Goal: Transaction & Acquisition: Purchase product/service

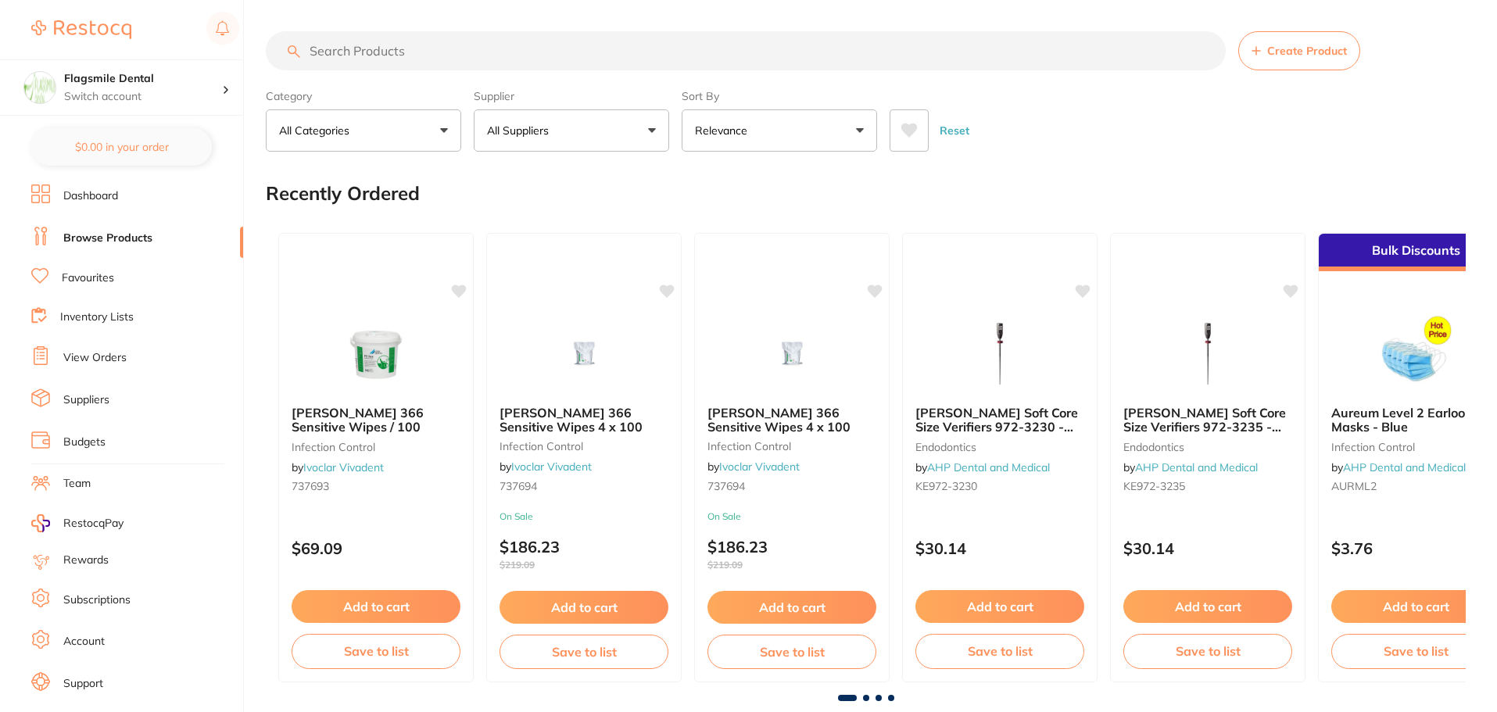
click at [338, 54] on input "search" at bounding box center [746, 50] width 960 height 39
type input "270000"
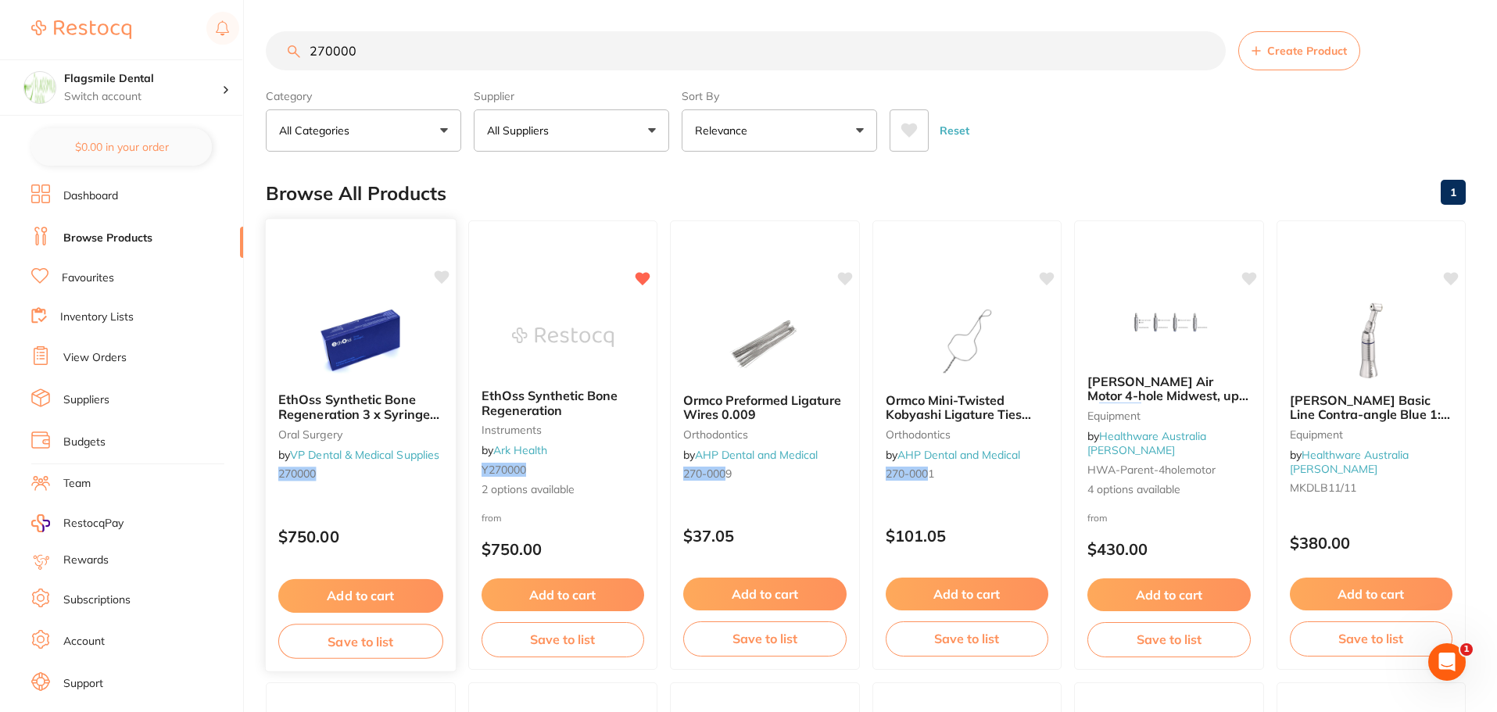
click at [358, 382] on div "EthOss Synthetic Bone Regeneration 3 x Syringes 0.5cc [MEDICAL_DATA] by VP Dent…" at bounding box center [361, 440] width 190 height 120
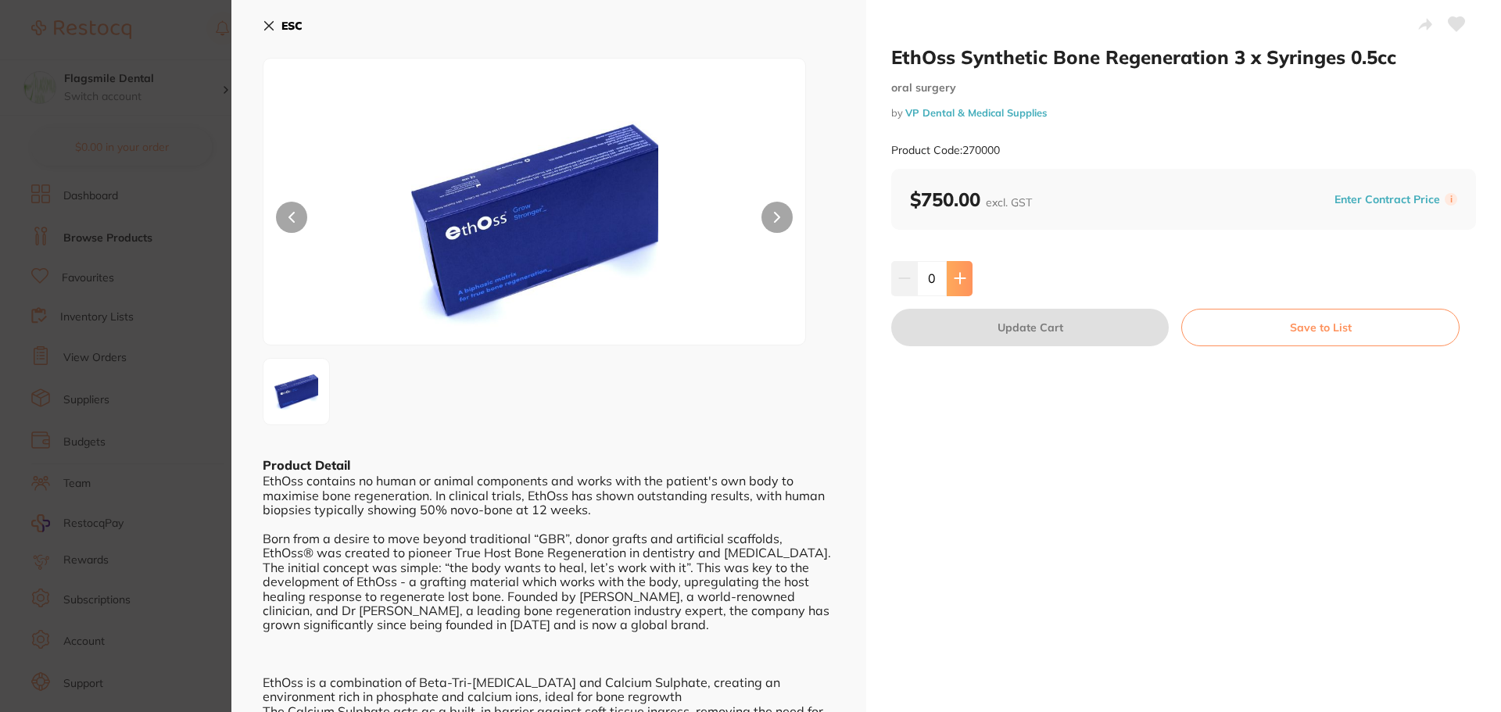
click at [957, 278] on icon at bounding box center [960, 279] width 10 height 10
type input "1"
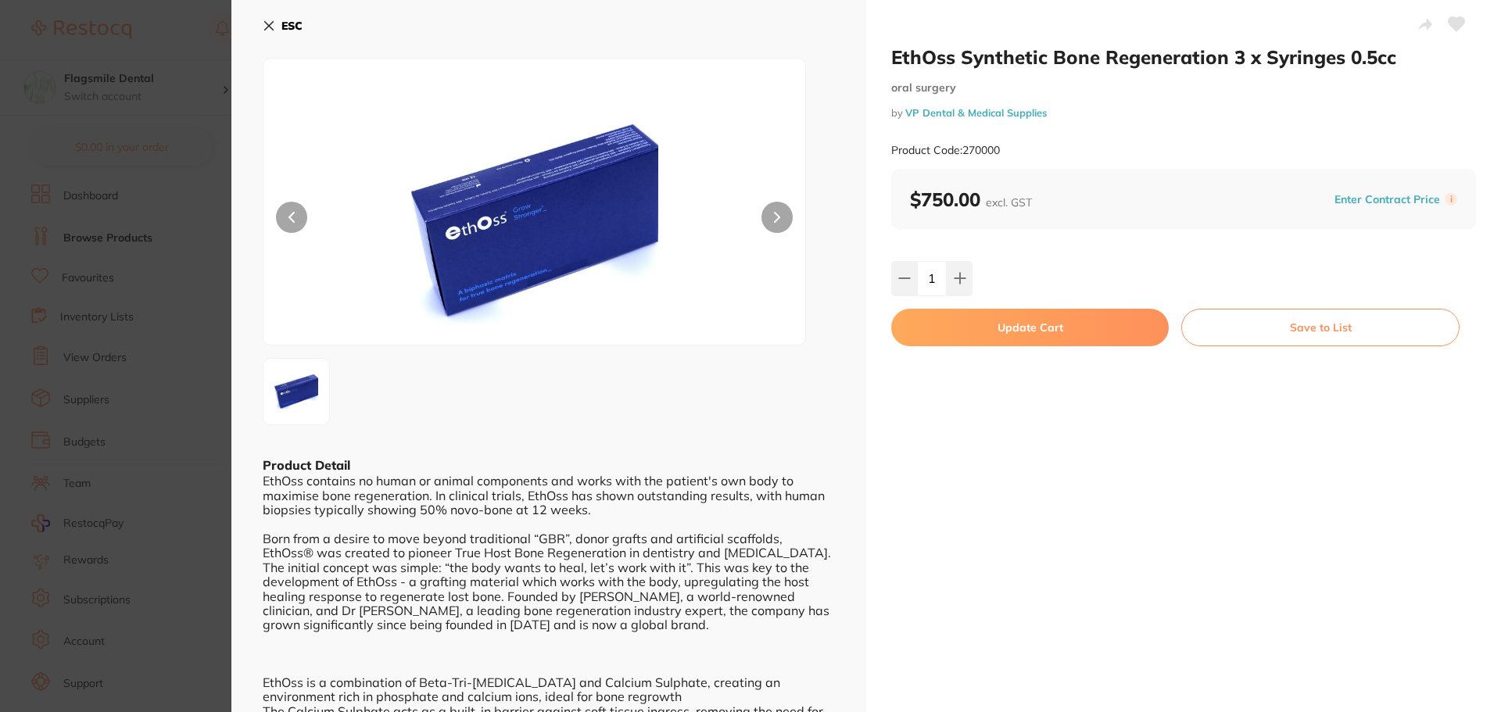
click at [959, 324] on button "Update Cart" at bounding box center [1030, 328] width 278 height 38
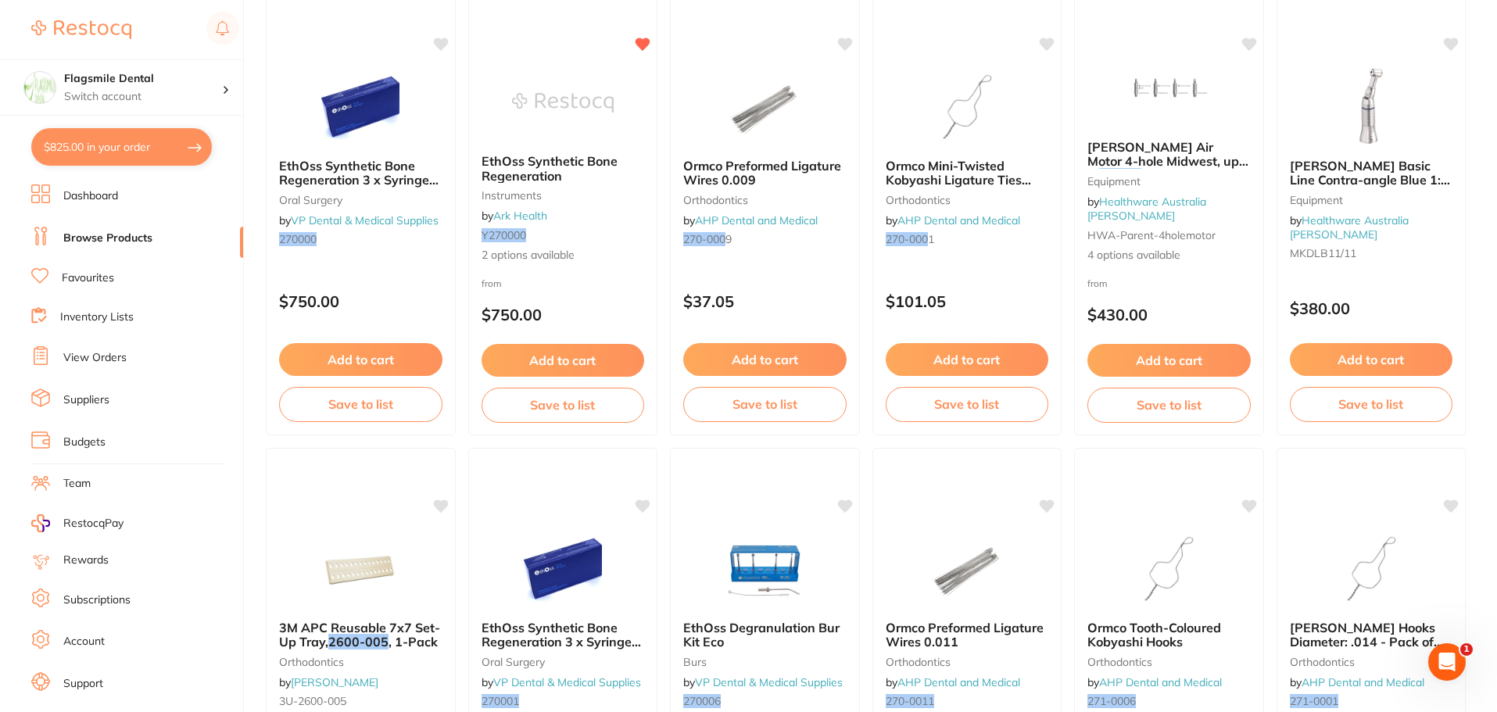
click at [163, 149] on button "$825.00 in your order" at bounding box center [121, 147] width 181 height 38
checkbox input "true"
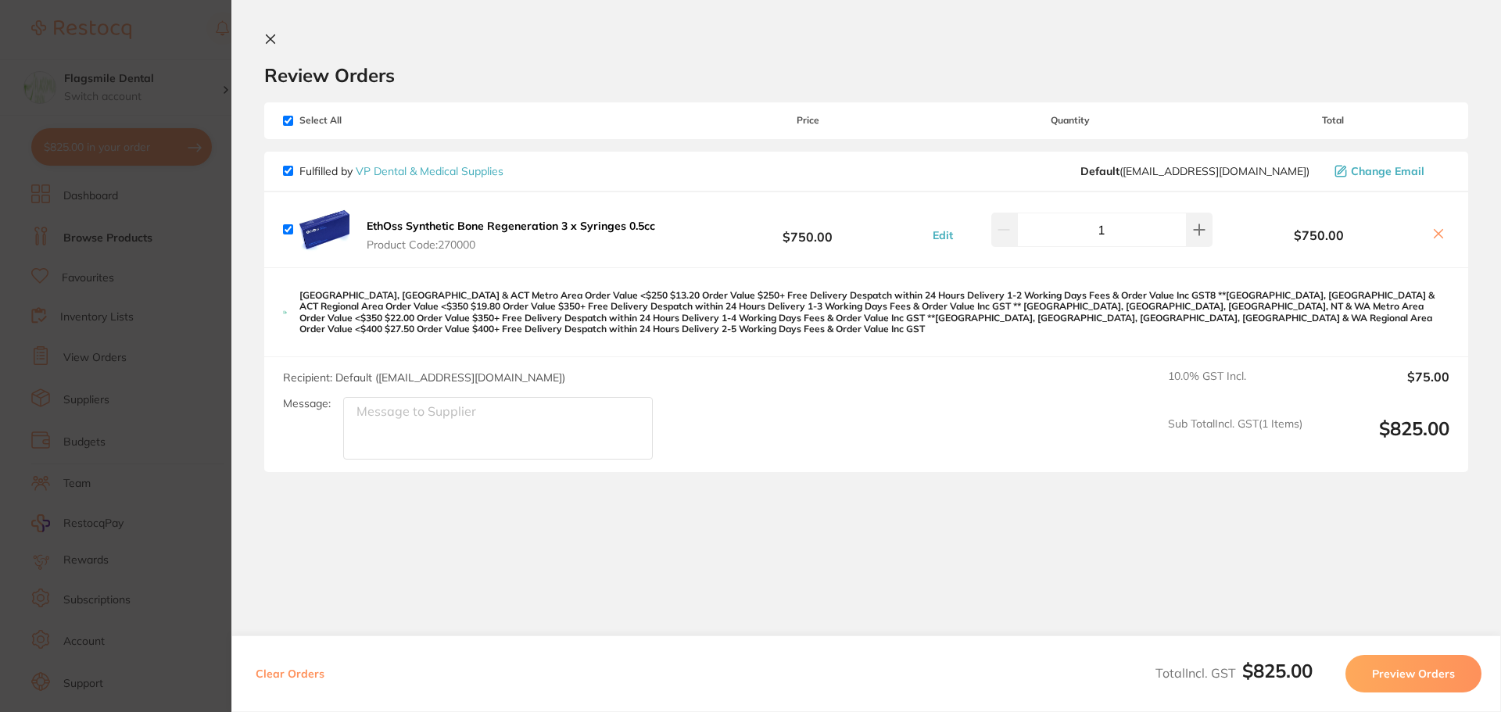
click at [191, 306] on section "Update RRP Set your pre negotiated price for this item. Item Agreed RRP (excl. …" at bounding box center [750, 356] width 1501 height 712
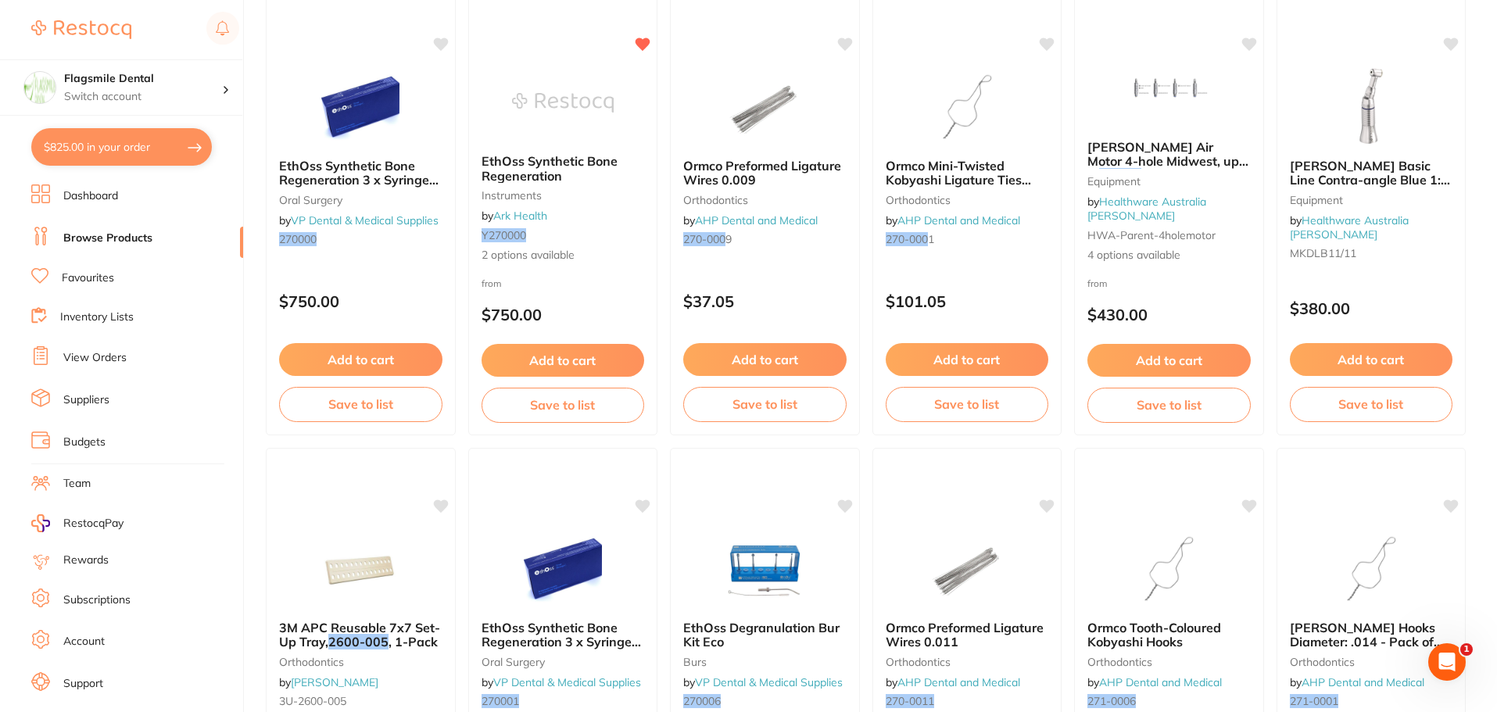
click at [104, 200] on link "Dashboard" at bounding box center [90, 196] width 55 height 16
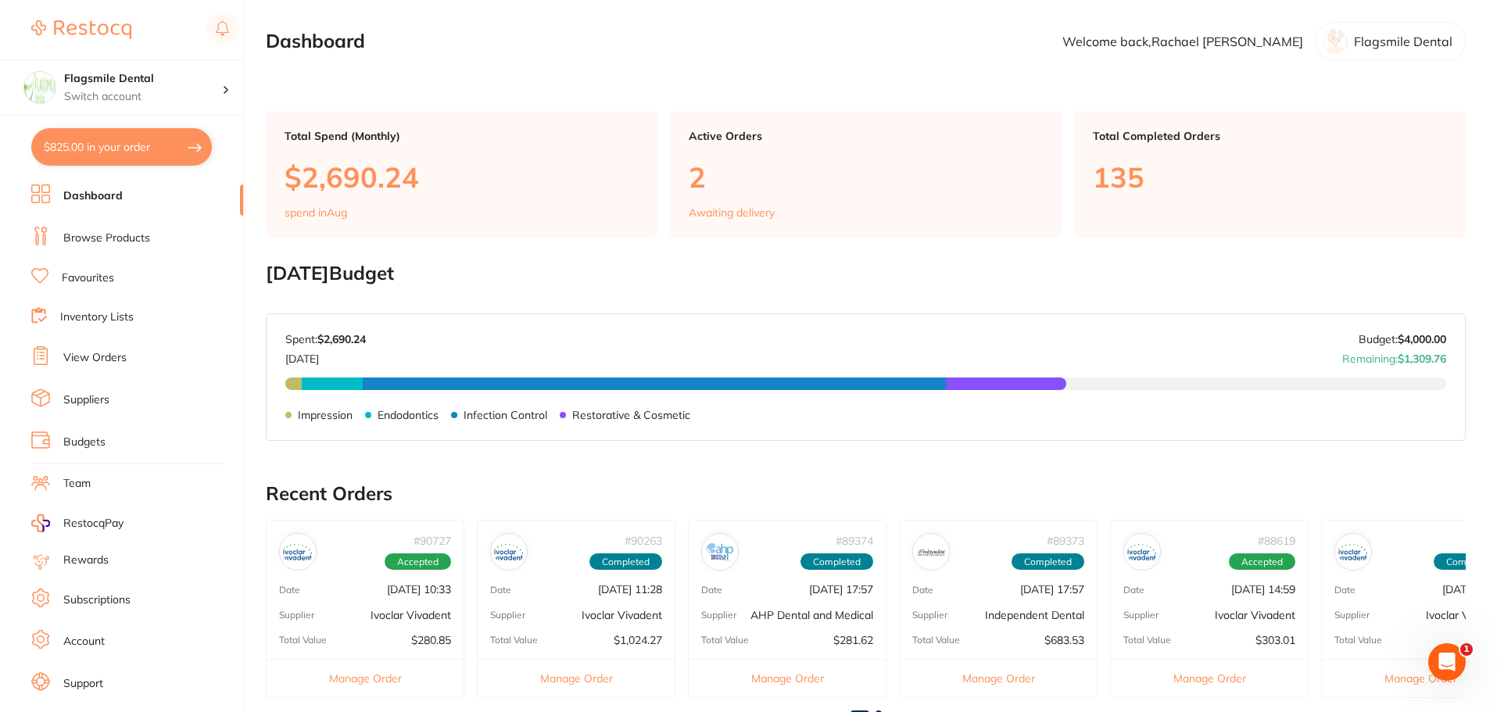
click at [99, 349] on li "View Orders" at bounding box center [137, 357] width 212 height 23
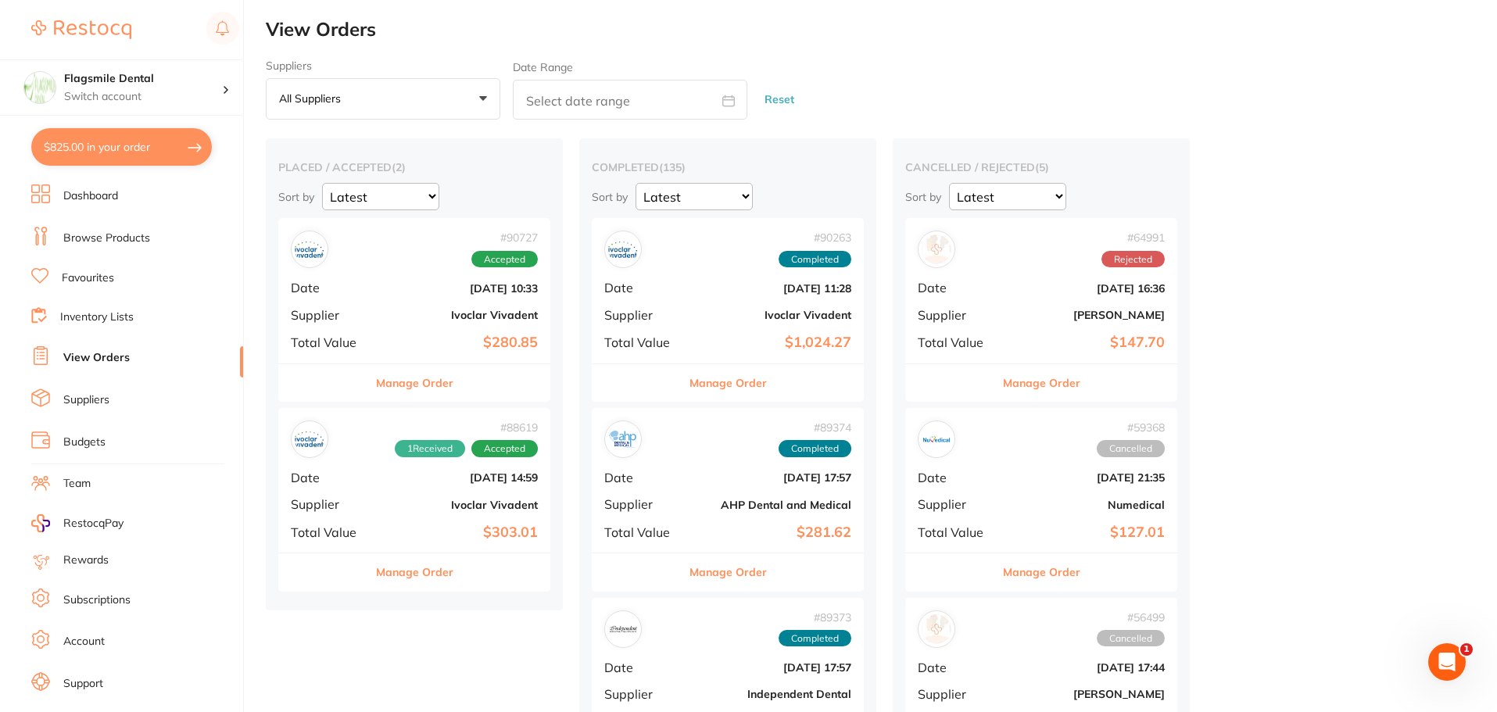
click at [108, 231] on link "Browse Products" at bounding box center [106, 239] width 87 height 16
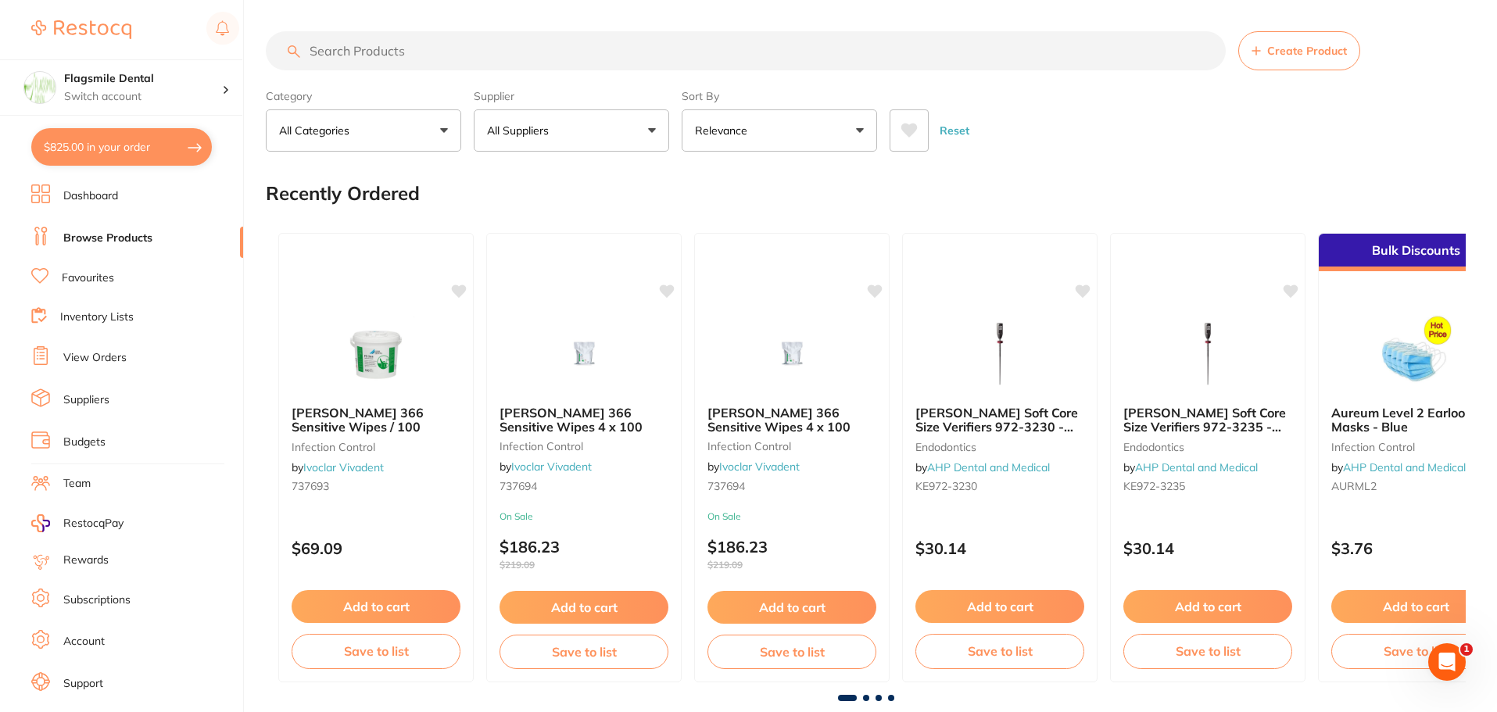
click at [353, 45] on input "search" at bounding box center [746, 50] width 960 height 39
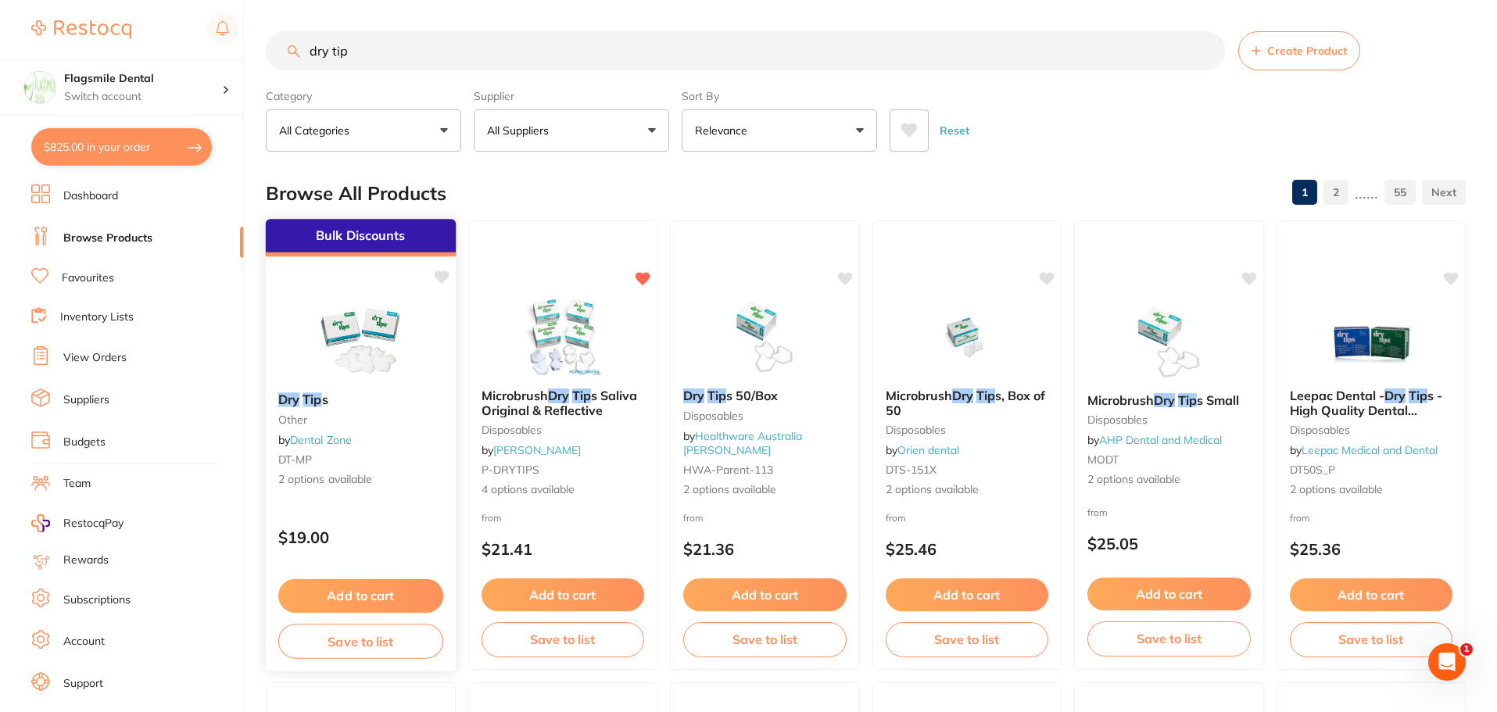
scroll to position [78, 0]
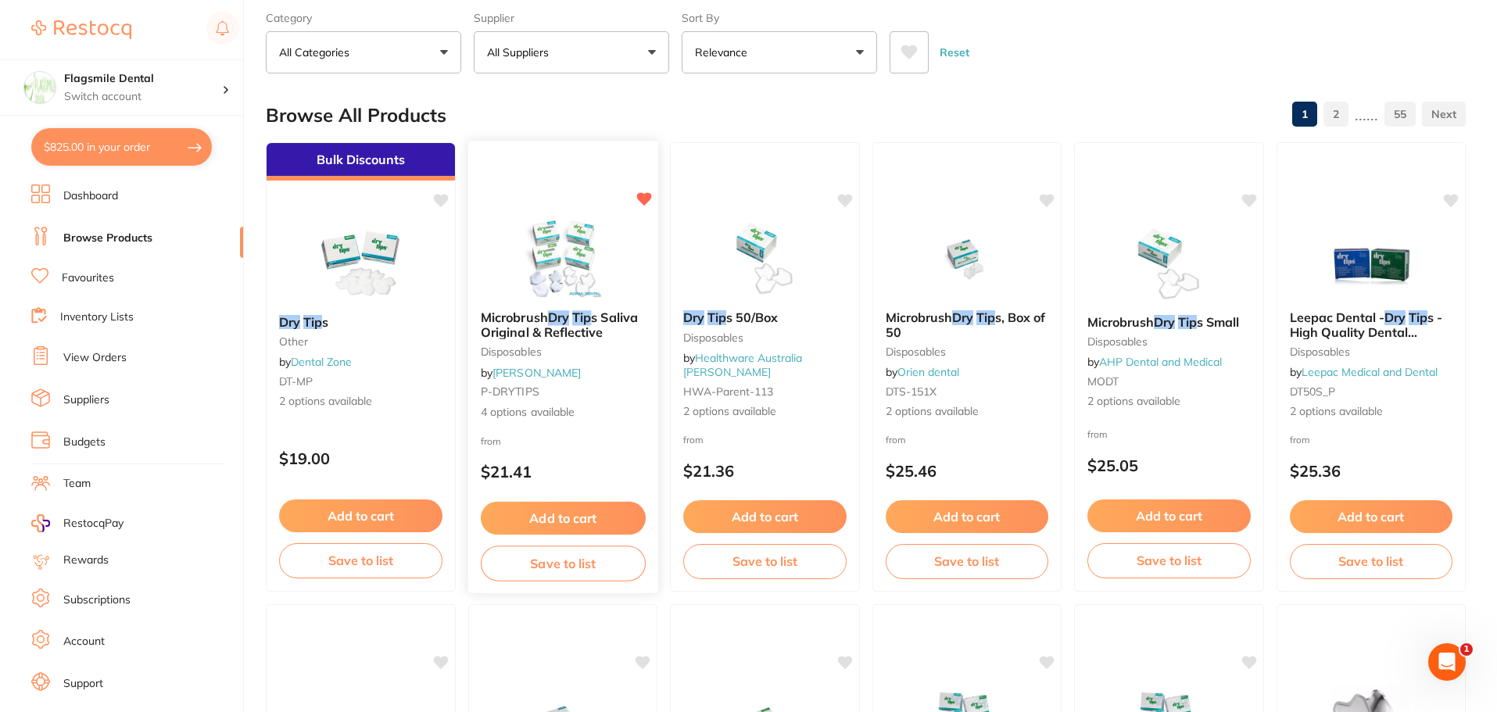
click at [575, 256] on img at bounding box center [562, 258] width 102 height 79
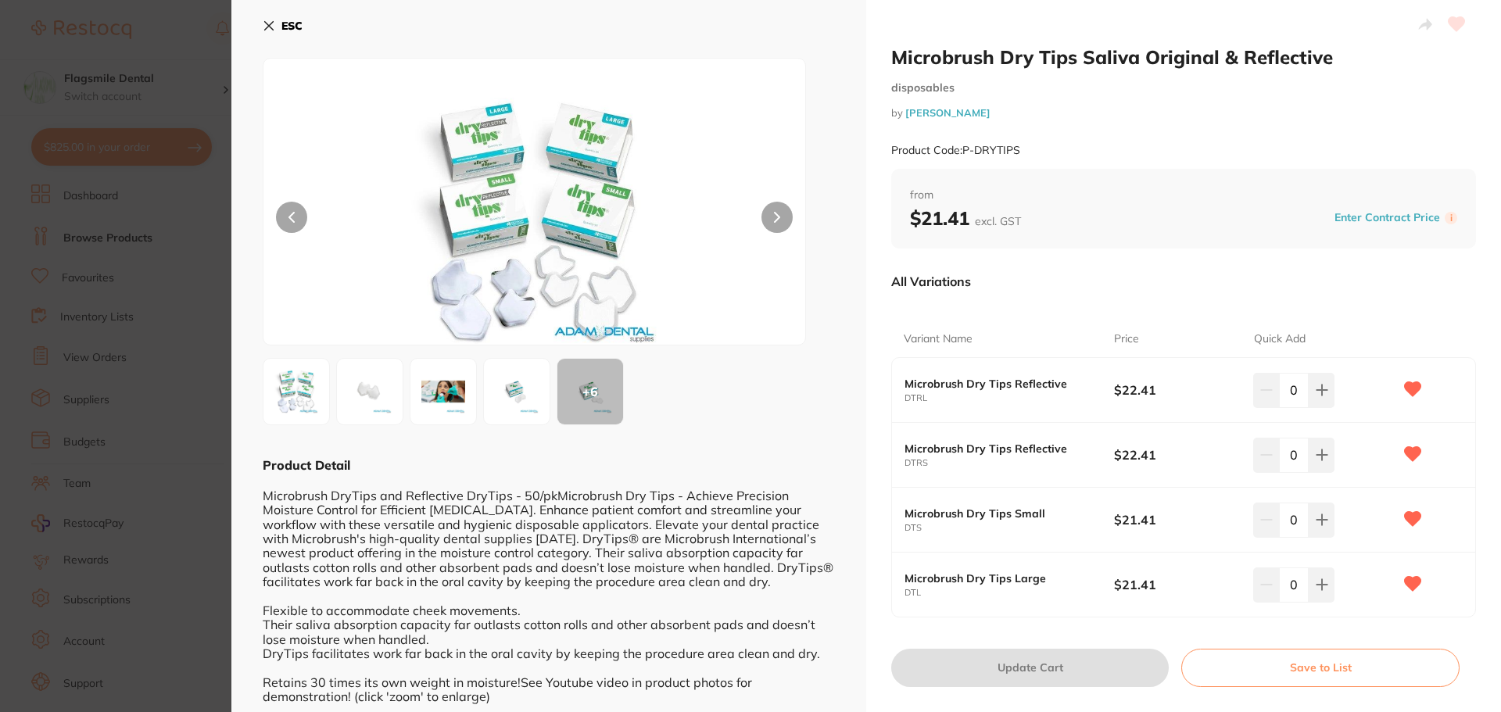
click at [168, 258] on section "Microbrush Dry Tips Saliva Original & Reflective disposables by [PERSON_NAME] P…" at bounding box center [750, 356] width 1501 height 712
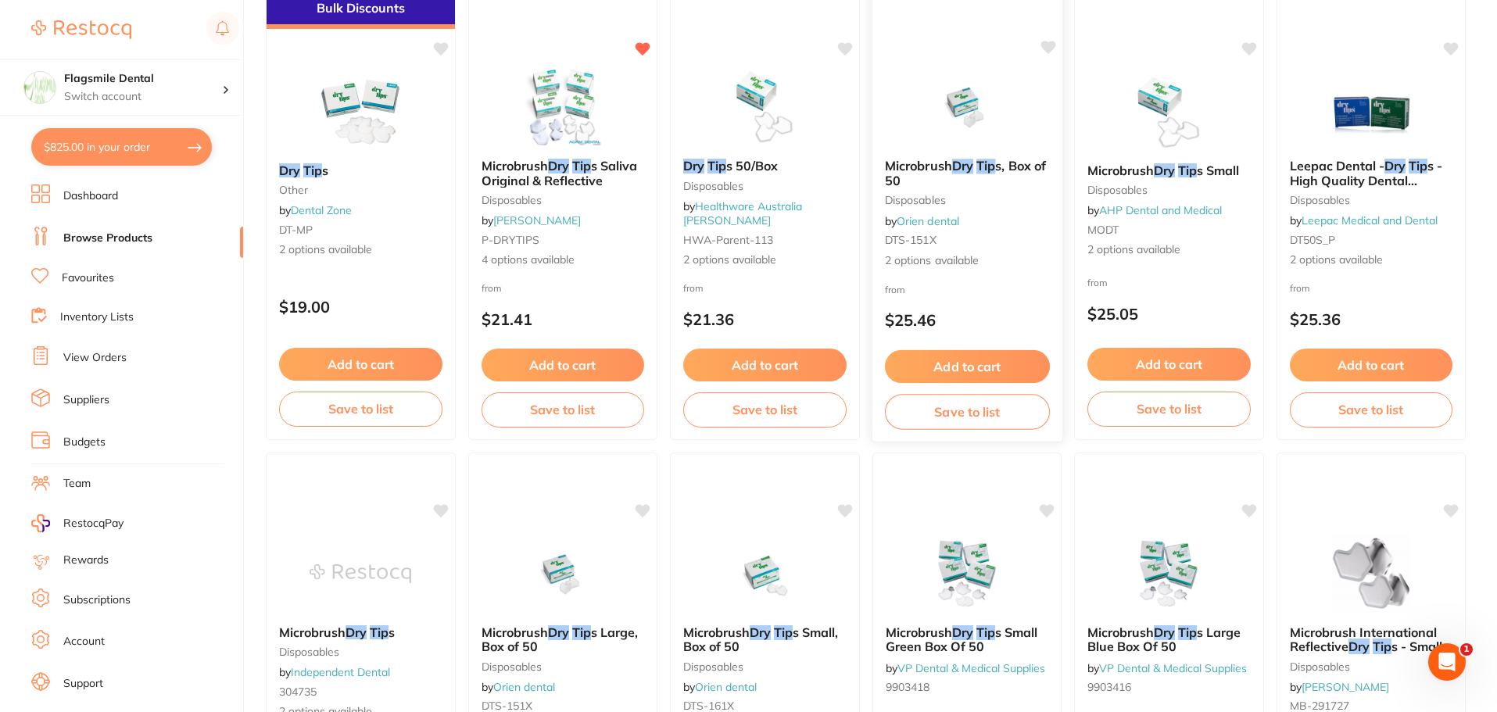
scroll to position [625, 0]
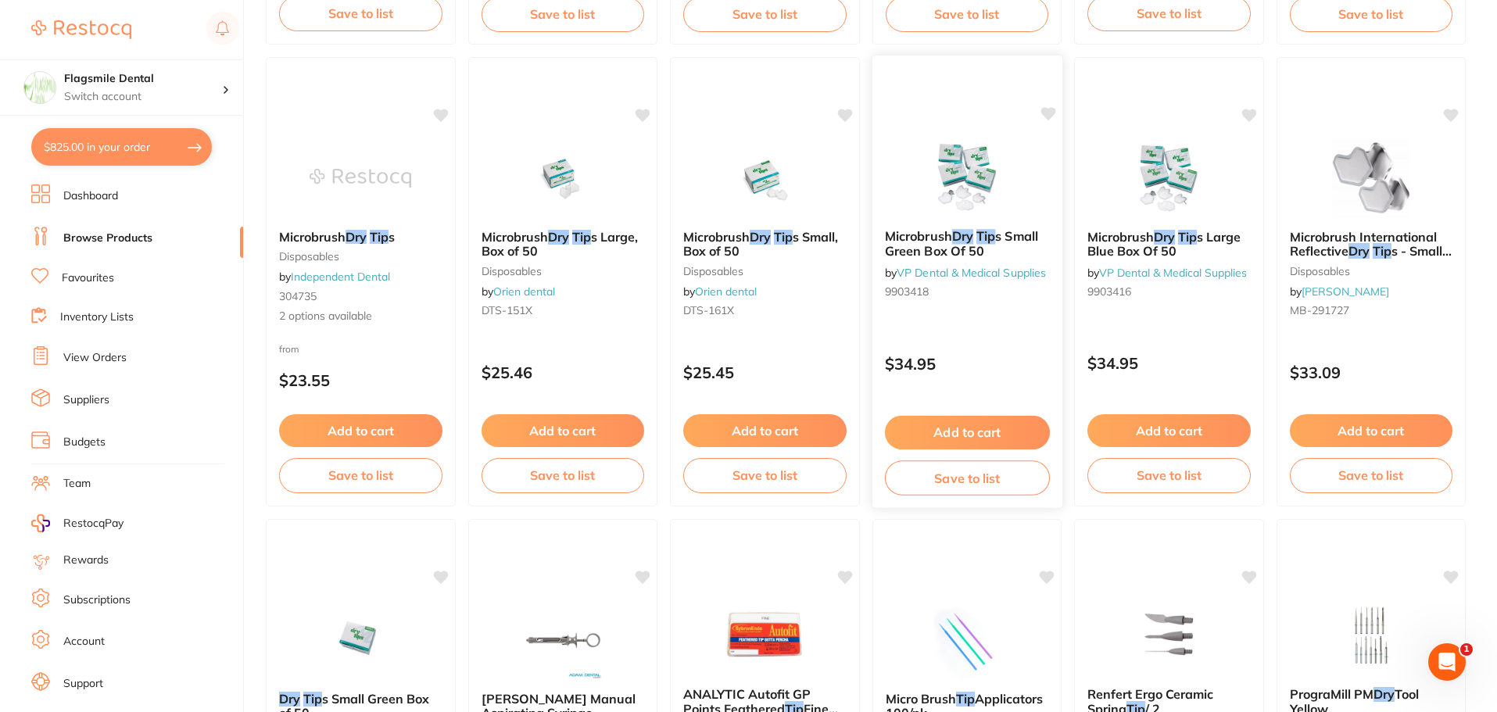
click at [955, 214] on img at bounding box center [967, 177] width 102 height 79
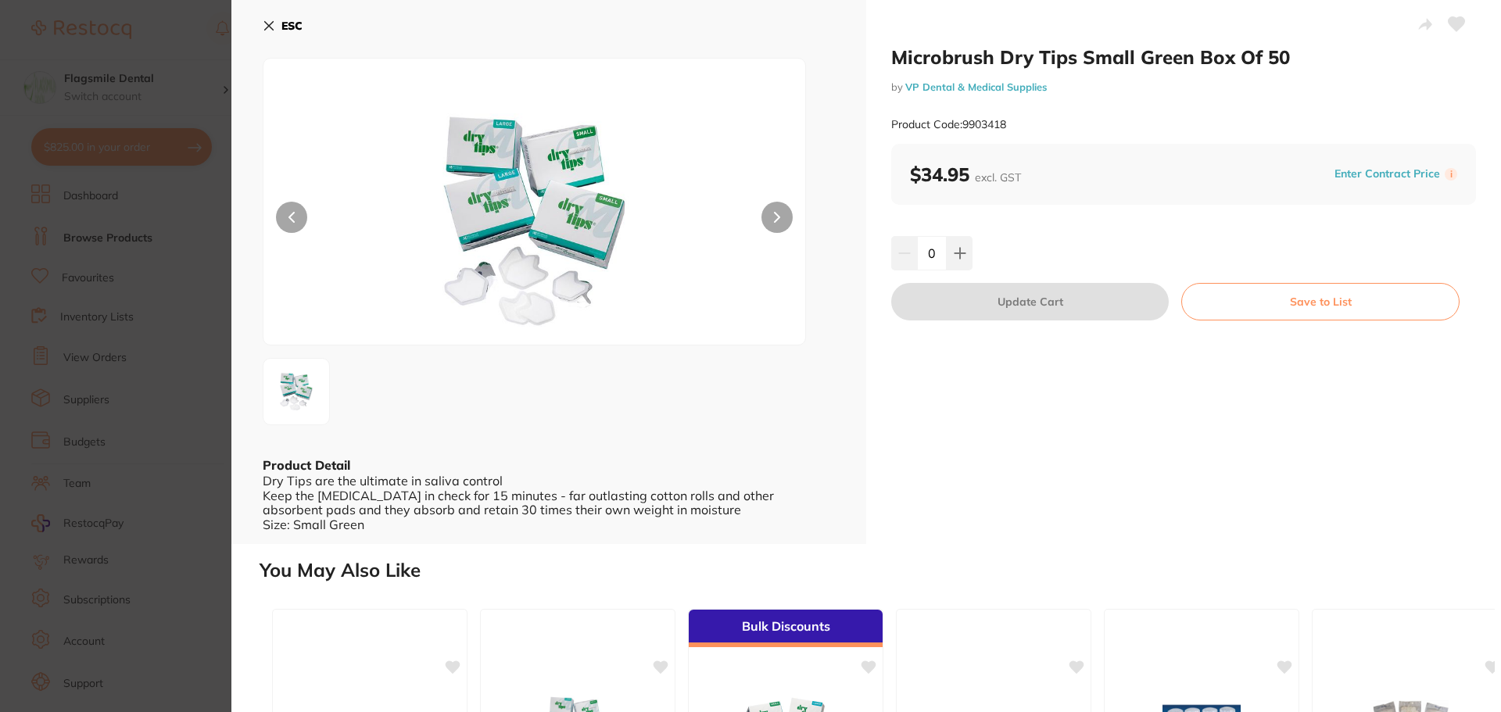
click at [160, 298] on section "Microbrush Dry Tips Small Green Box Of 50 by VP Dental & Medical Supplies Produ…" at bounding box center [750, 356] width 1501 height 712
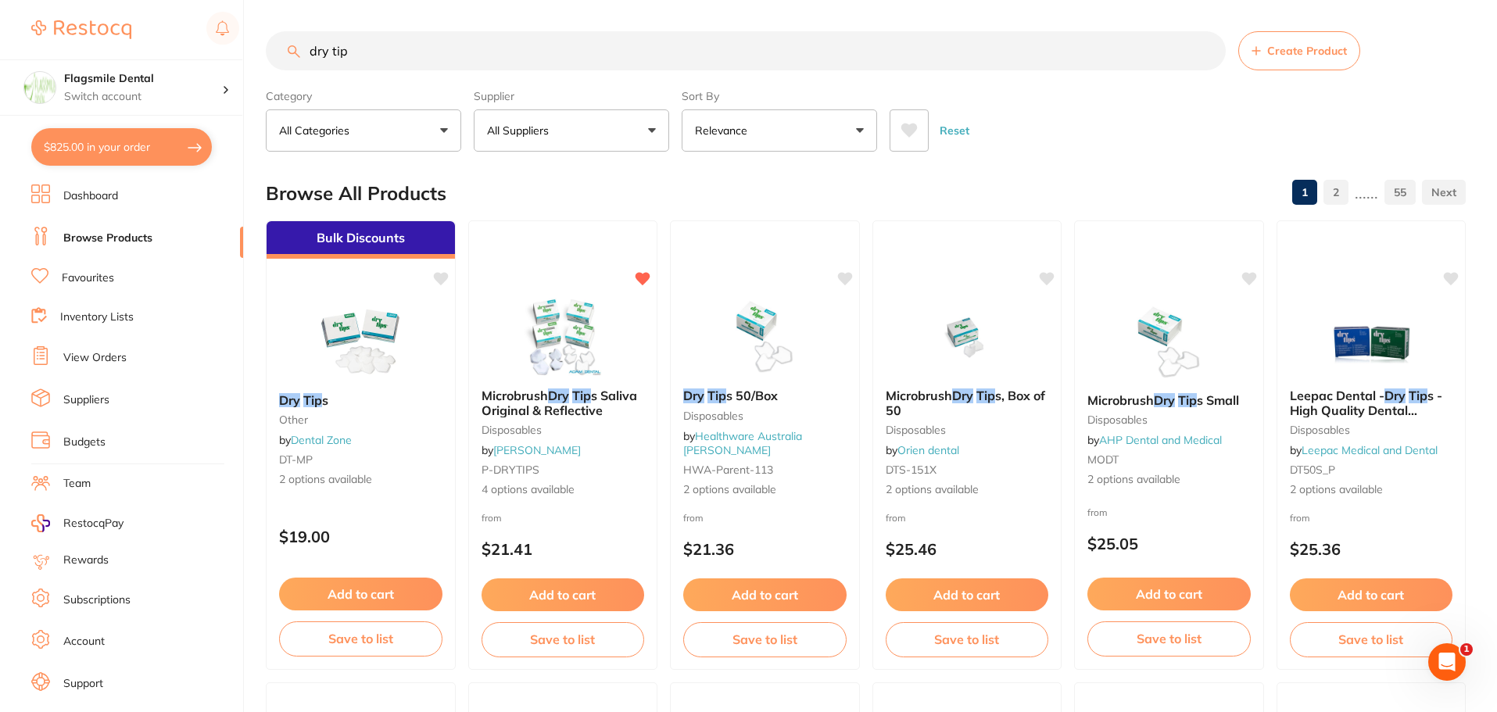
click at [391, 52] on input "dry tip" at bounding box center [746, 50] width 960 height 39
type input "o"
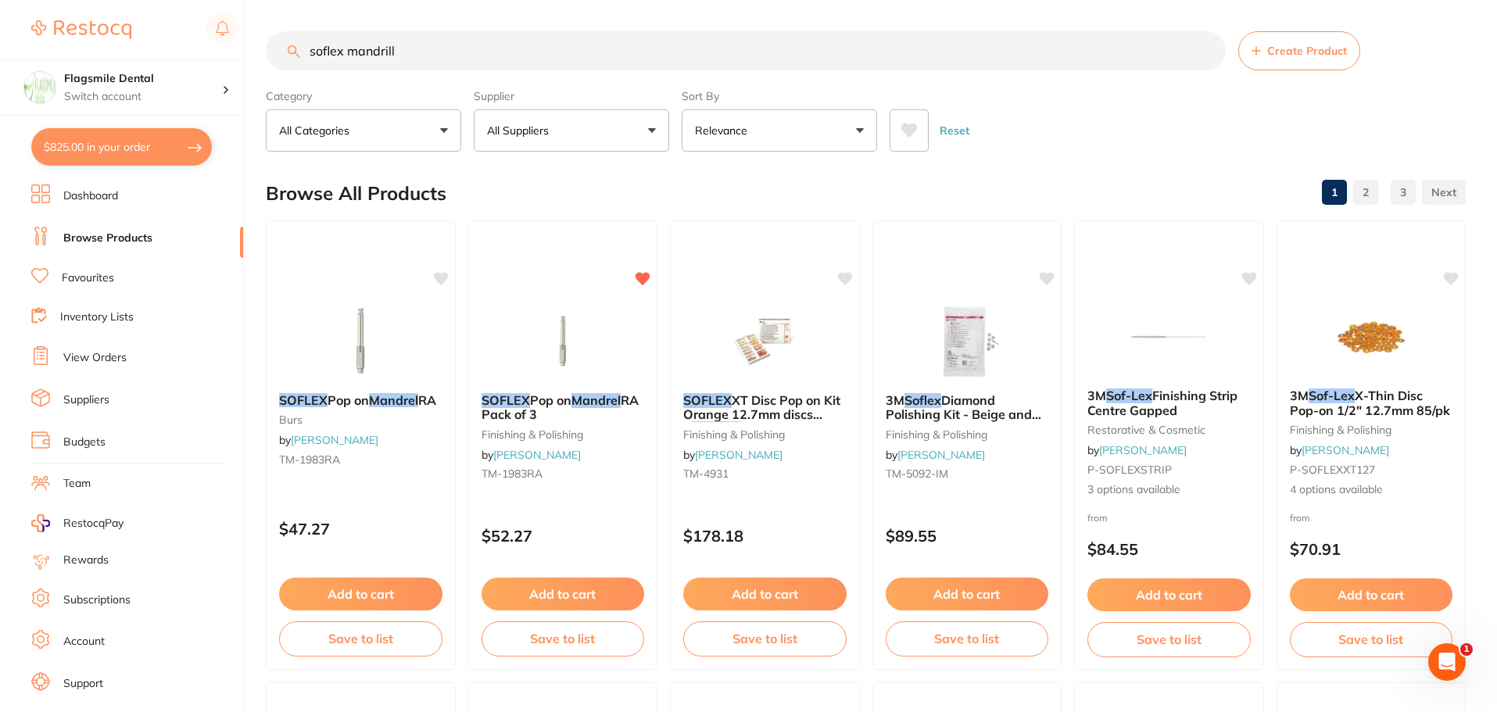
click at [425, 69] on input "soflex mandrill" at bounding box center [746, 50] width 960 height 39
type input "winder"
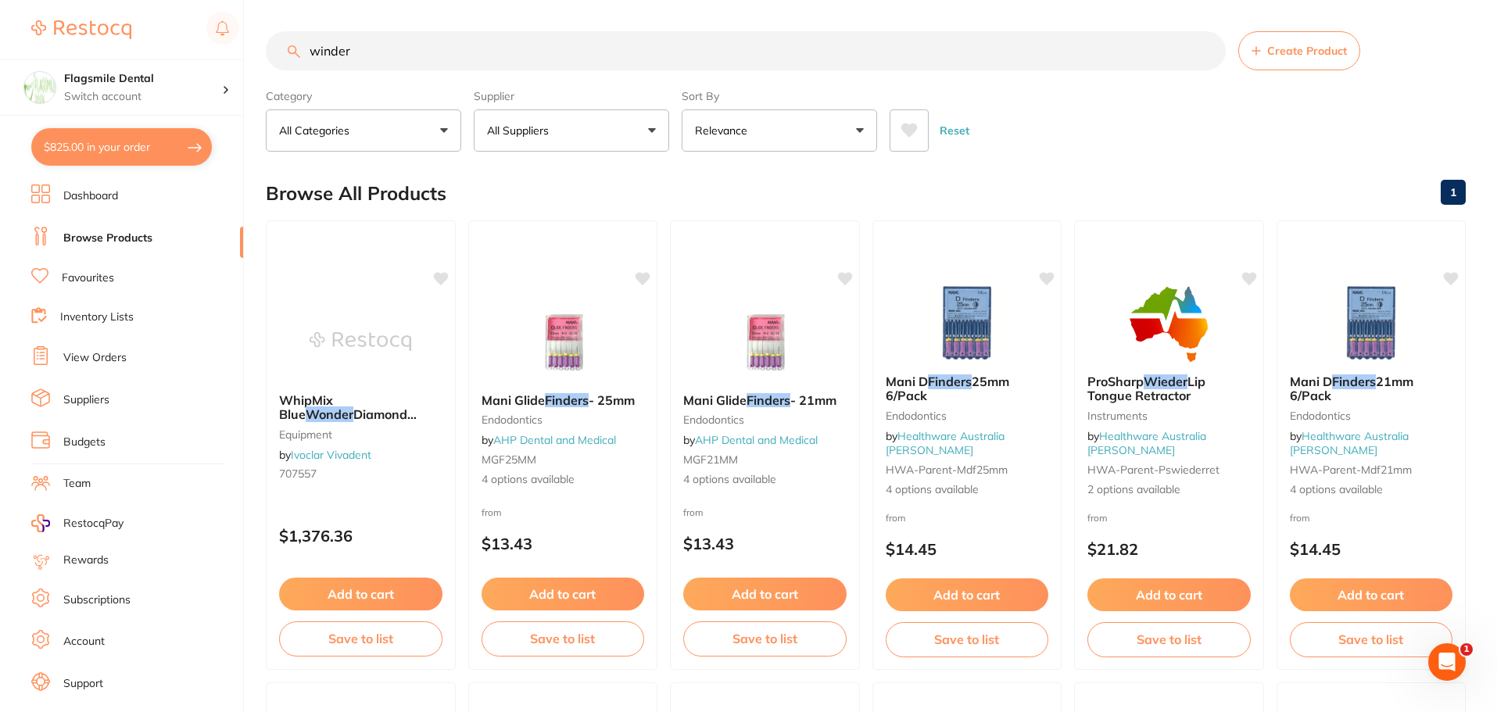
click at [165, 149] on button "$825.00 in your order" at bounding box center [121, 147] width 181 height 38
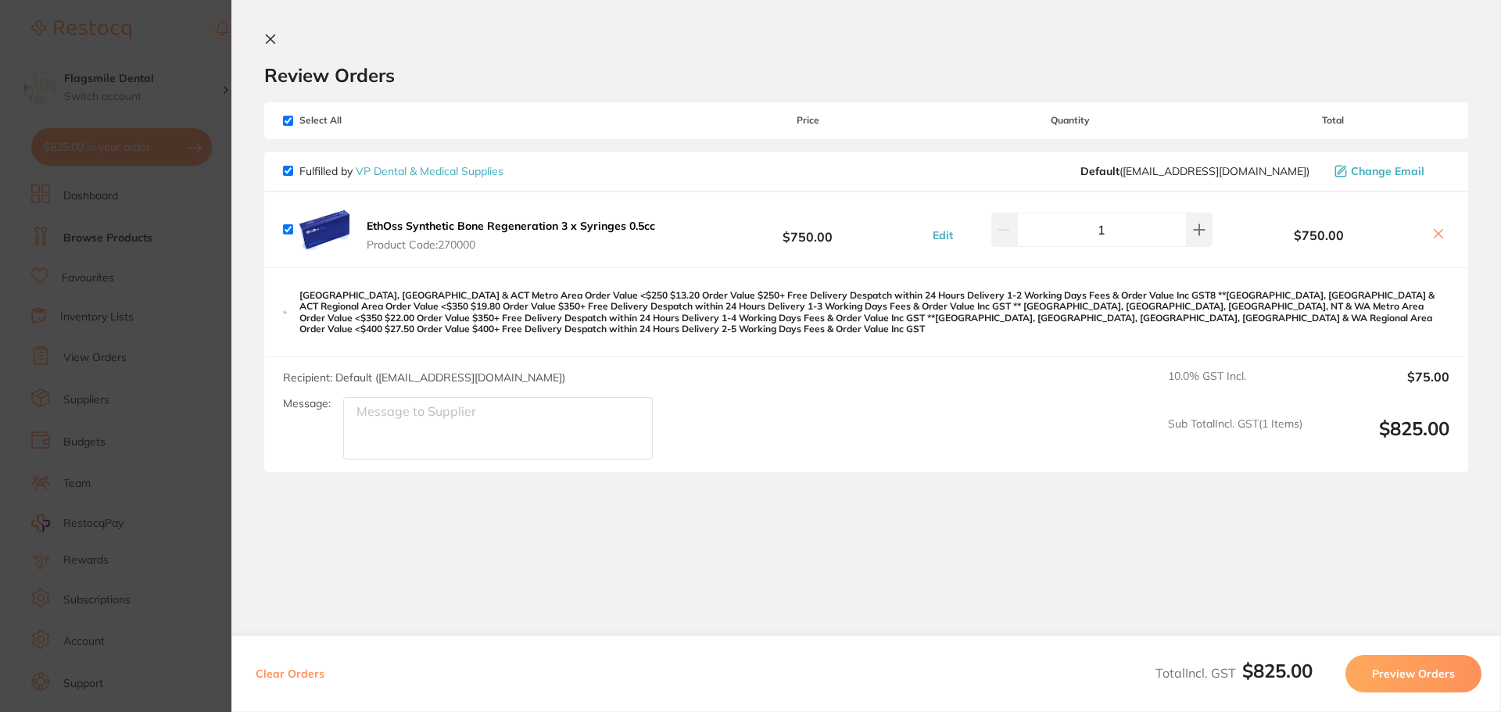
click at [1435, 231] on icon at bounding box center [1439, 234] width 9 height 9
click at [271, 37] on icon at bounding box center [270, 39] width 13 height 13
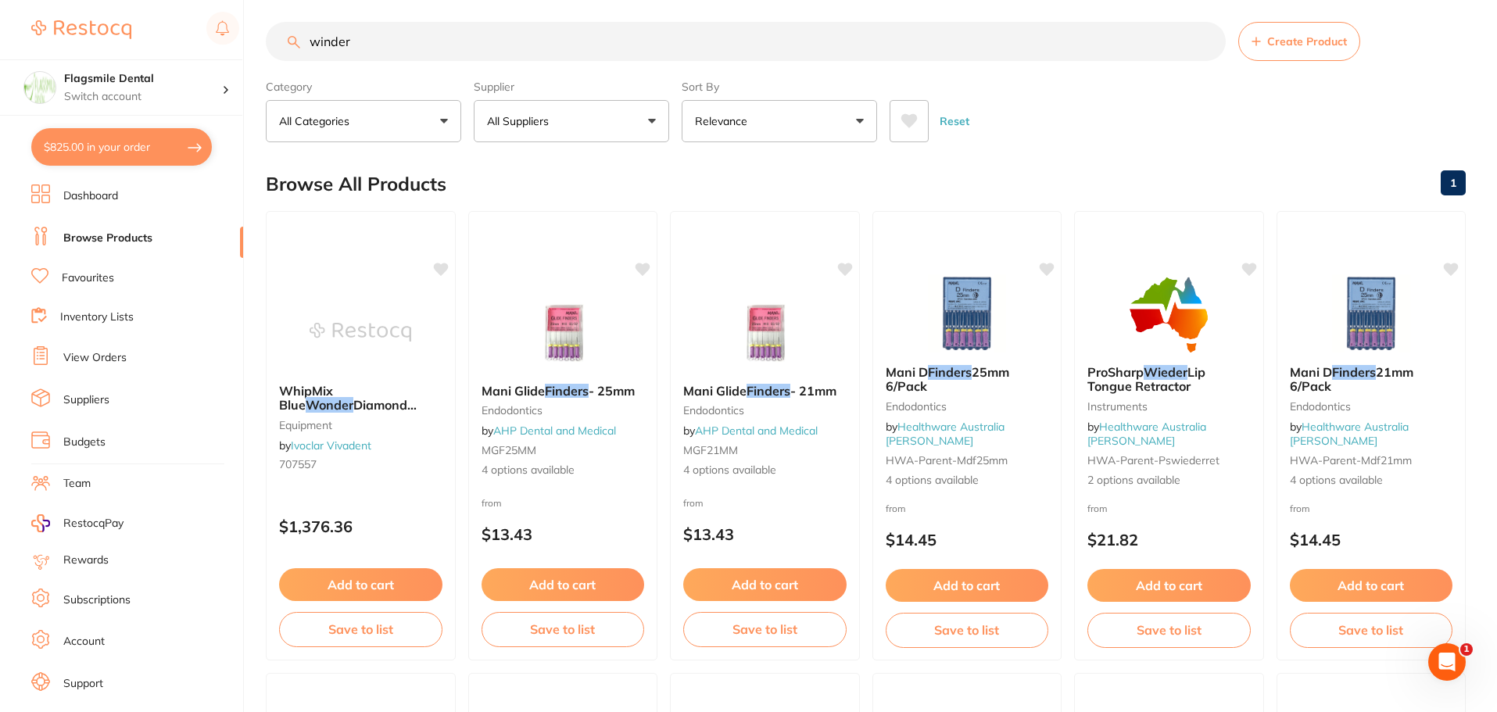
click at [138, 149] on button "$825.00 in your order" at bounding box center [121, 147] width 181 height 38
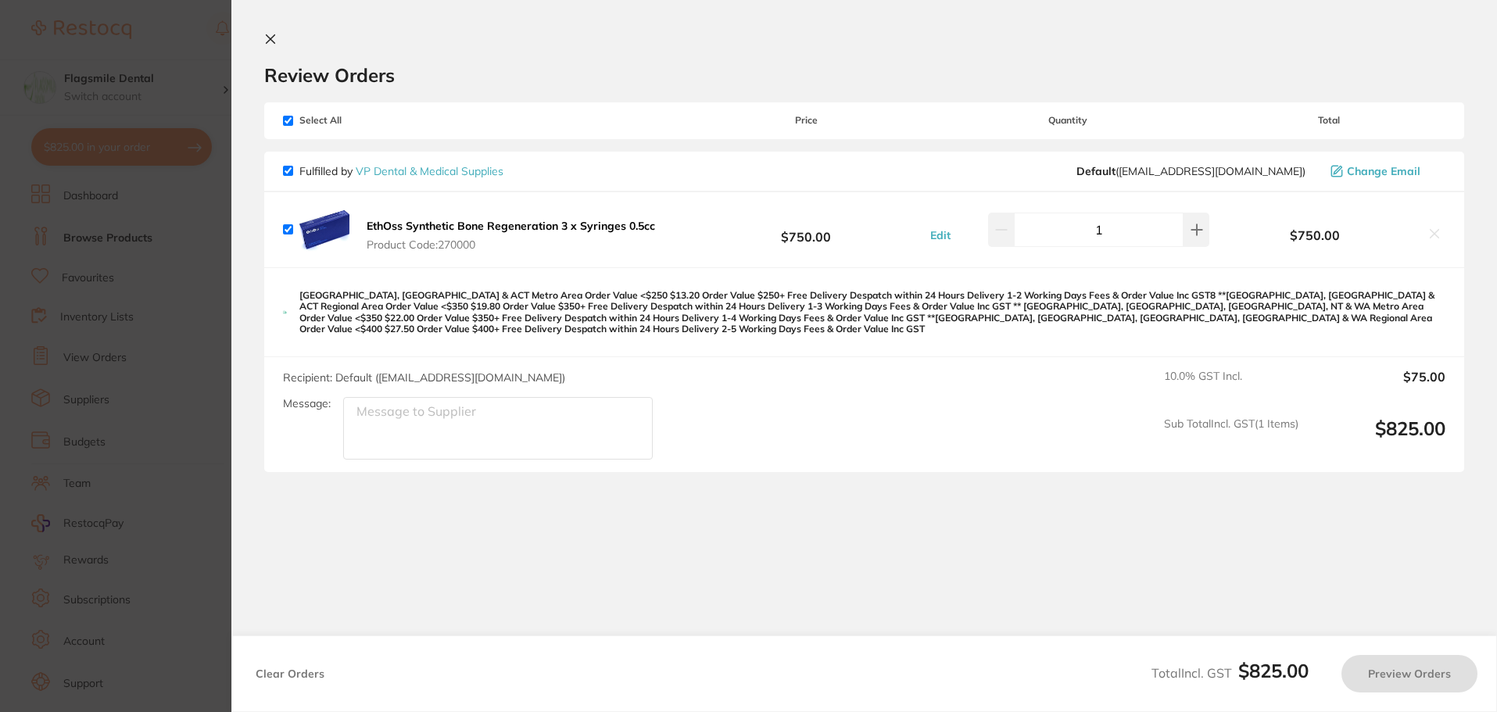
scroll to position [0, 0]
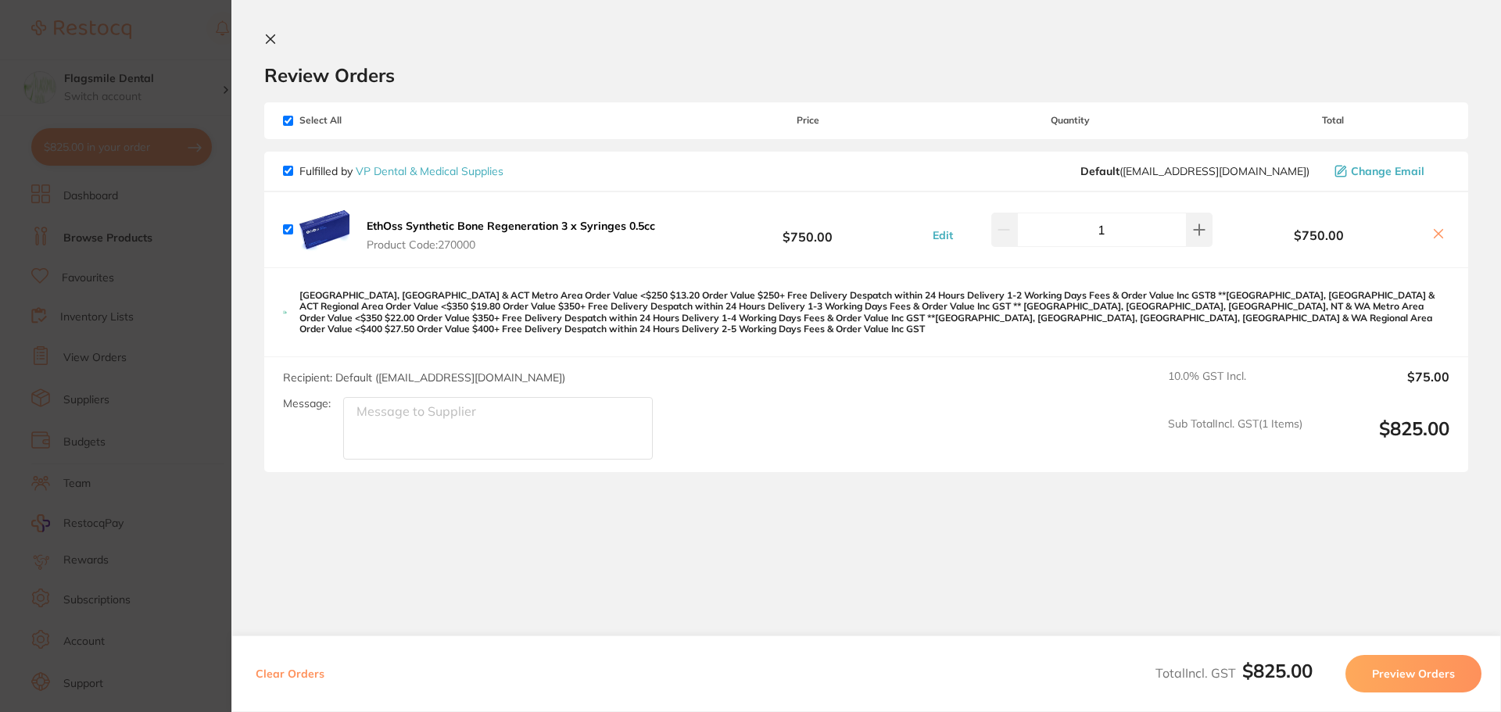
click at [1428, 224] on div "$750.00" at bounding box center [1332, 229] width 233 height 27
click at [1430, 225] on div "$750.00" at bounding box center [1332, 229] width 233 height 27
click at [1432, 228] on icon at bounding box center [1438, 234] width 13 height 13
checkbox input "false"
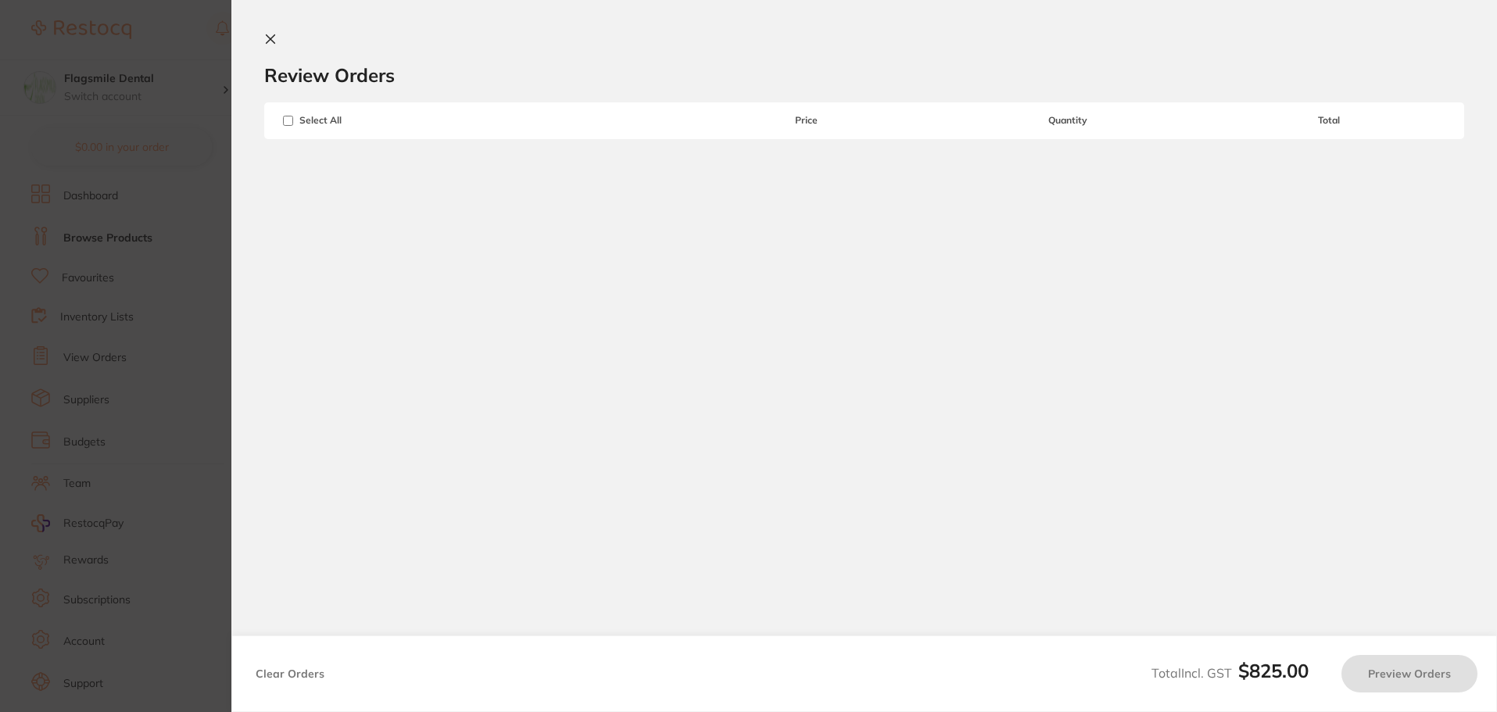
scroll to position [9, 0]
